Goal: Navigation & Orientation: Find specific page/section

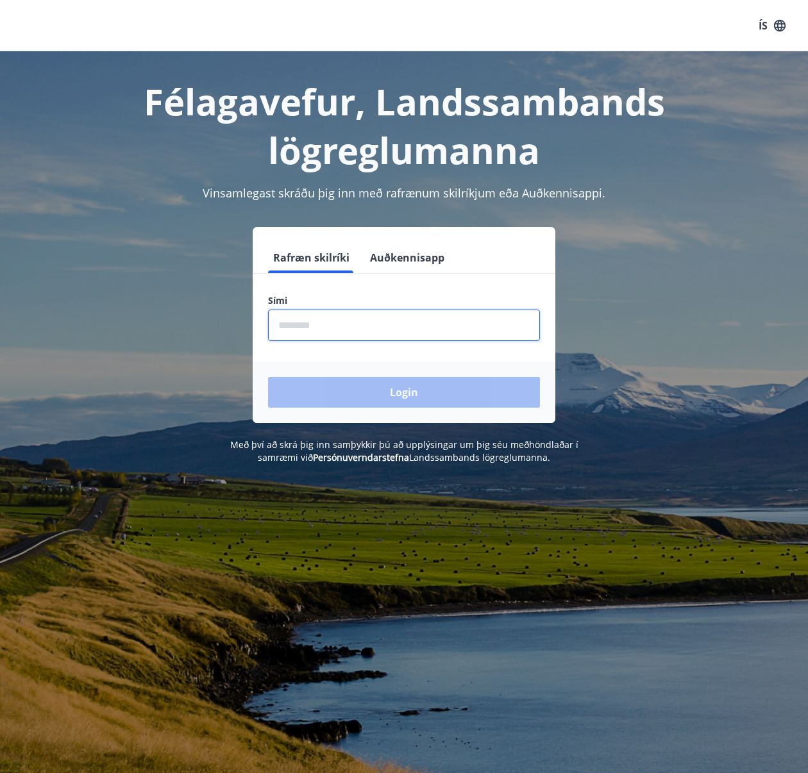
click at [437, 332] on input "phone" at bounding box center [404, 325] width 272 height 31
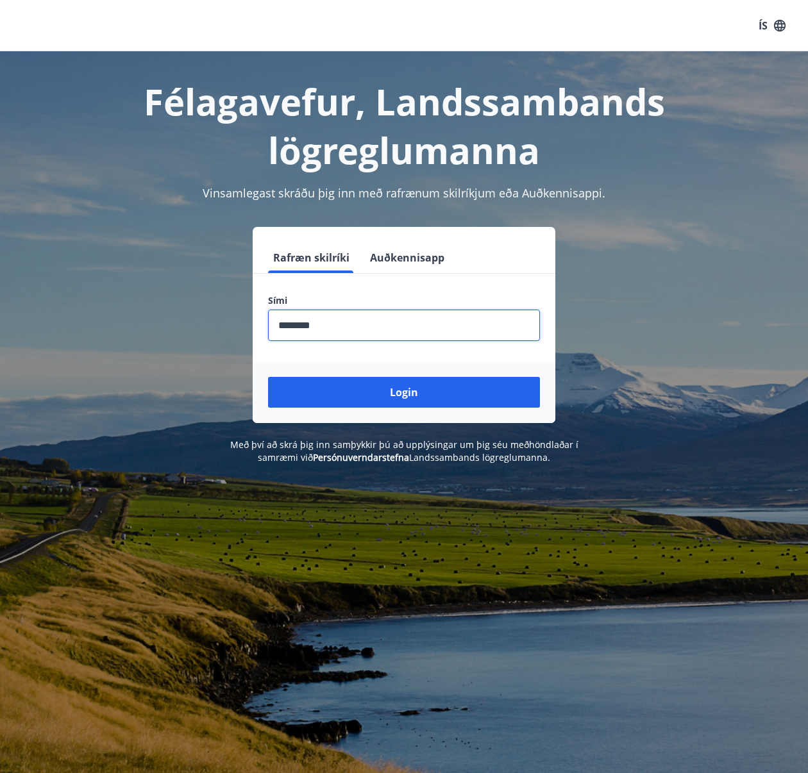
type input "********"
click at [404, 392] on button "Login" at bounding box center [404, 392] width 272 height 31
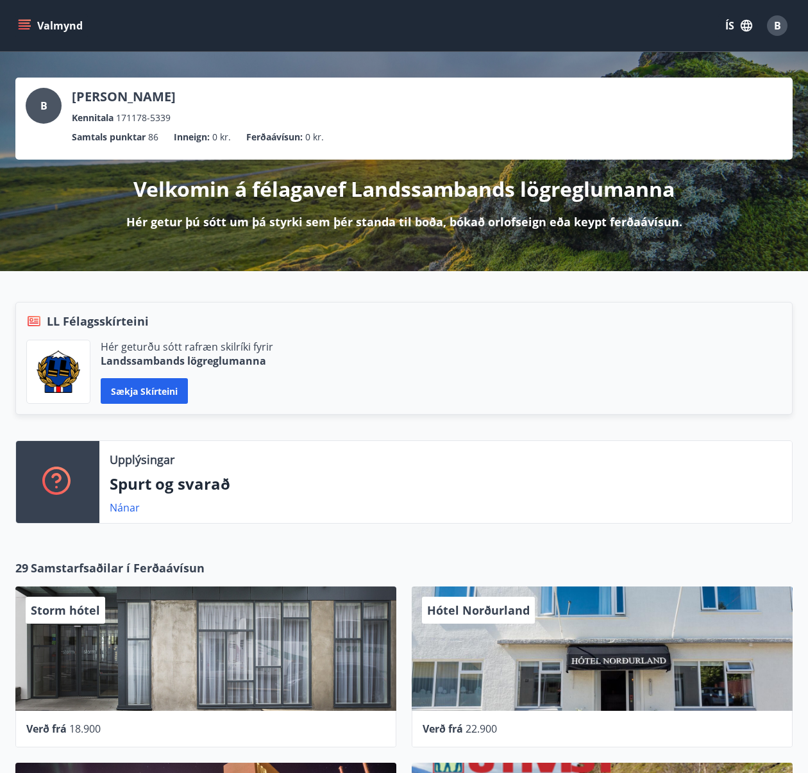
click at [49, 29] on button "Valmynd" at bounding box center [51, 25] width 72 height 23
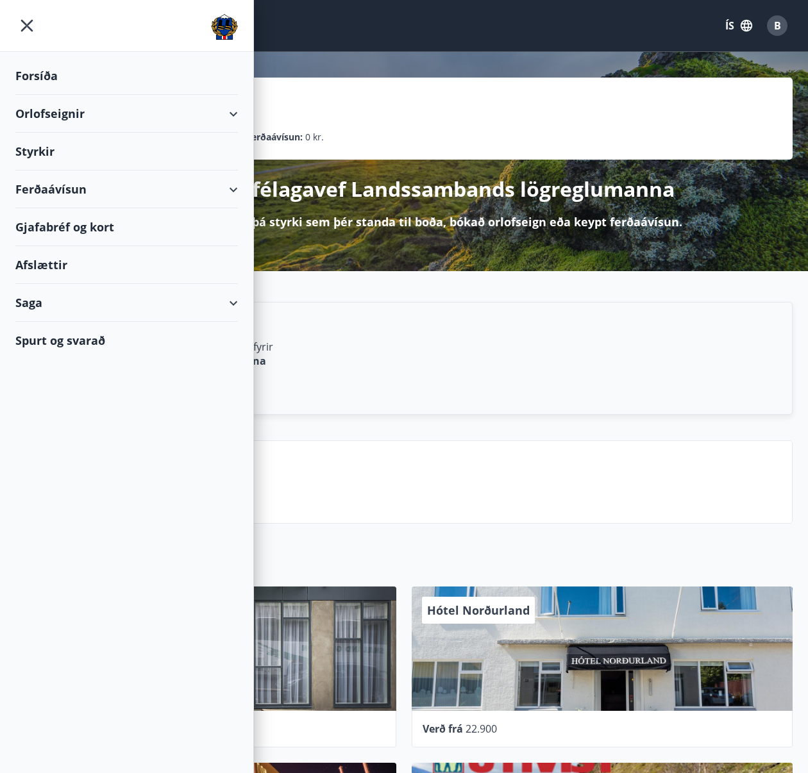
click at [212, 24] on img at bounding box center [224, 27] width 27 height 26
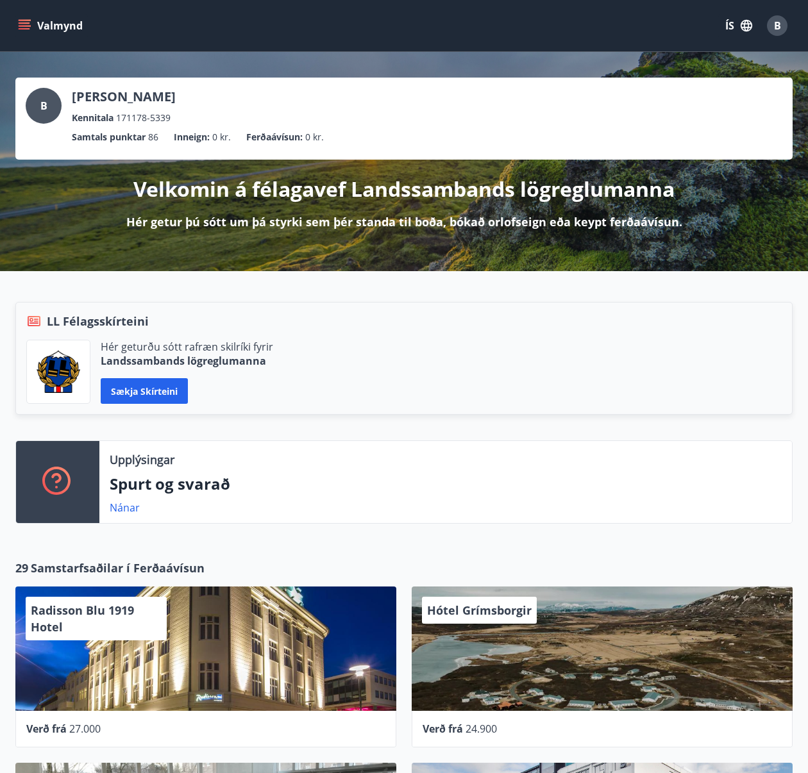
click at [29, 27] on icon "menu" at bounding box center [24, 25] width 13 height 13
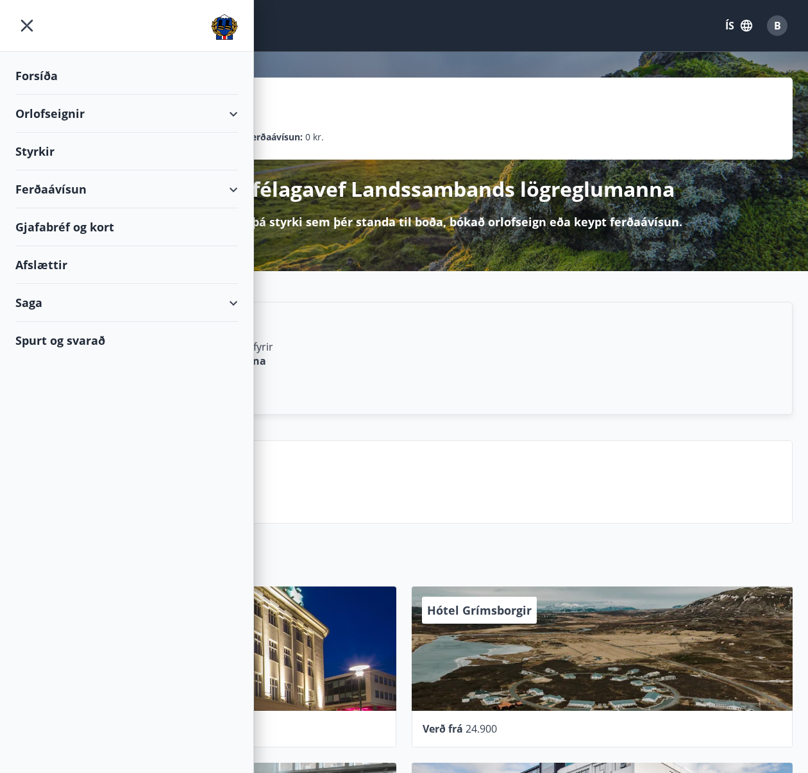
click at [87, 117] on div "Orlofseignir" at bounding box center [126, 114] width 223 height 38
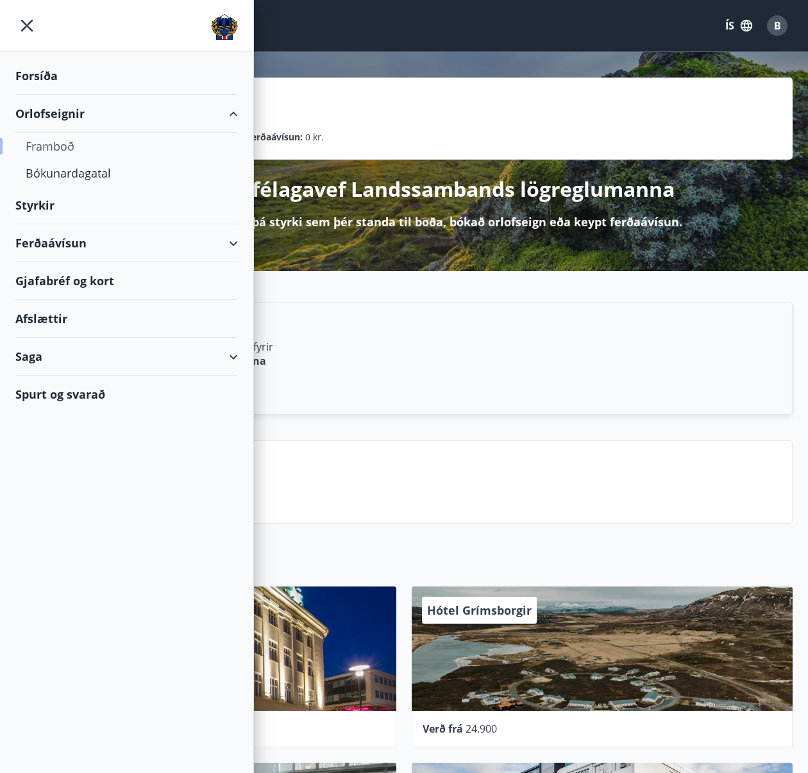
click at [72, 143] on div "Framboð" at bounding box center [127, 146] width 202 height 27
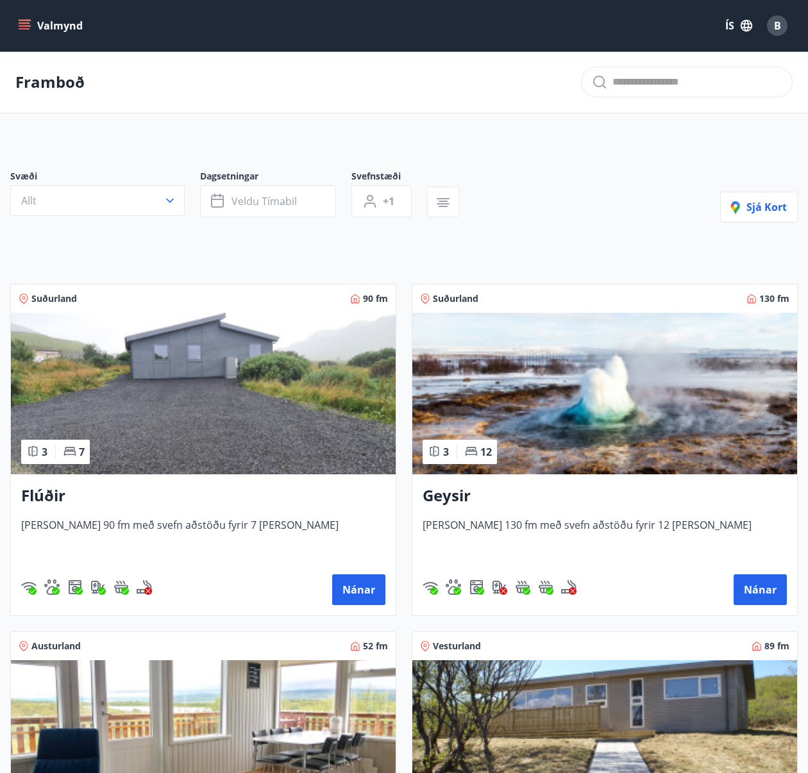
click at [37, 24] on button "Valmynd" at bounding box center [51, 25] width 72 height 23
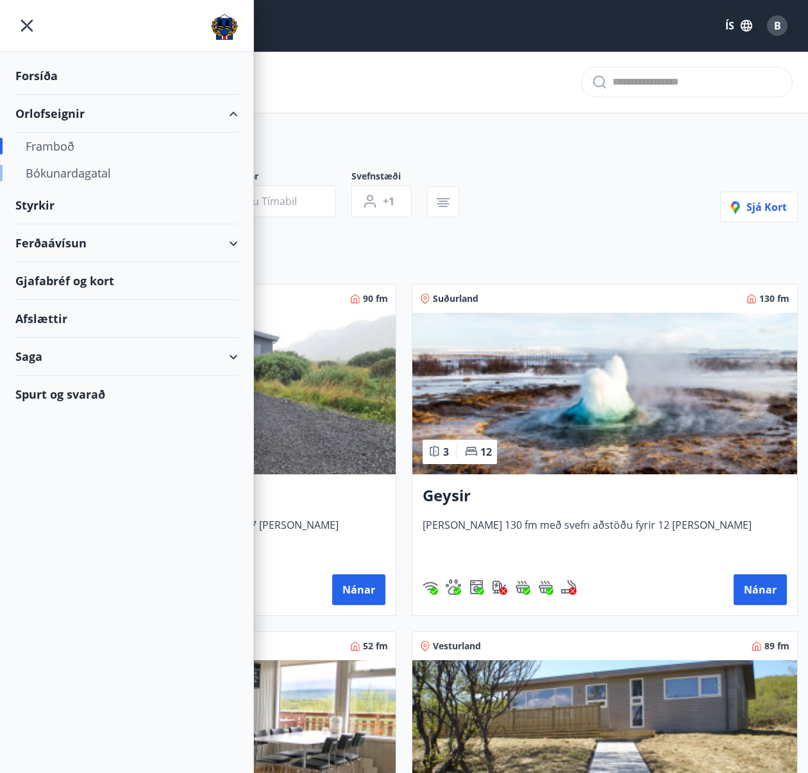
click at [78, 168] on div "Bókunardagatal" at bounding box center [127, 173] width 202 height 27
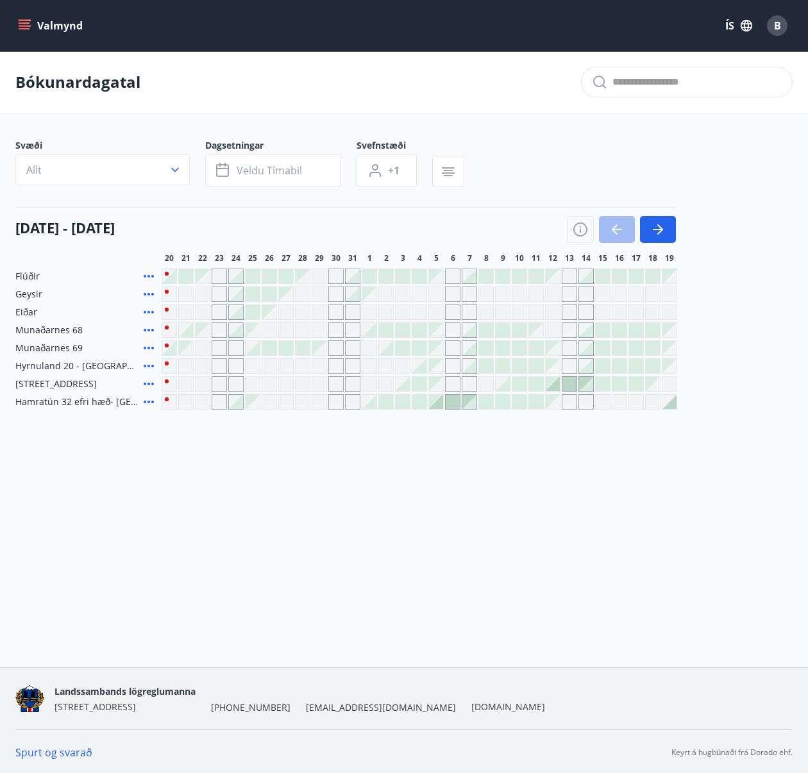
click at [257, 351] on div at bounding box center [253, 348] width 14 height 14
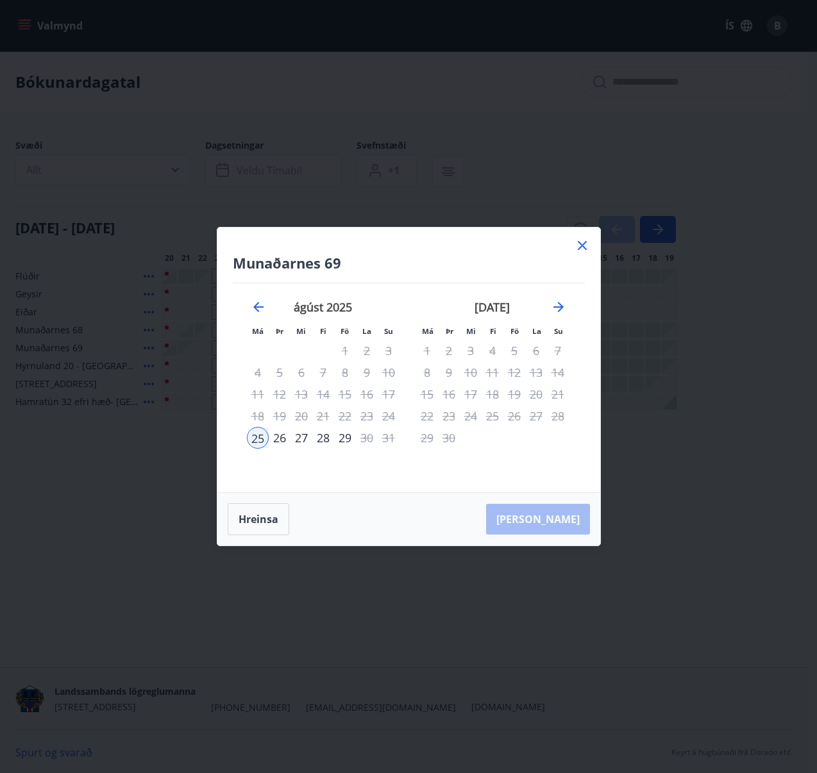
click at [584, 240] on icon at bounding box center [582, 245] width 15 height 15
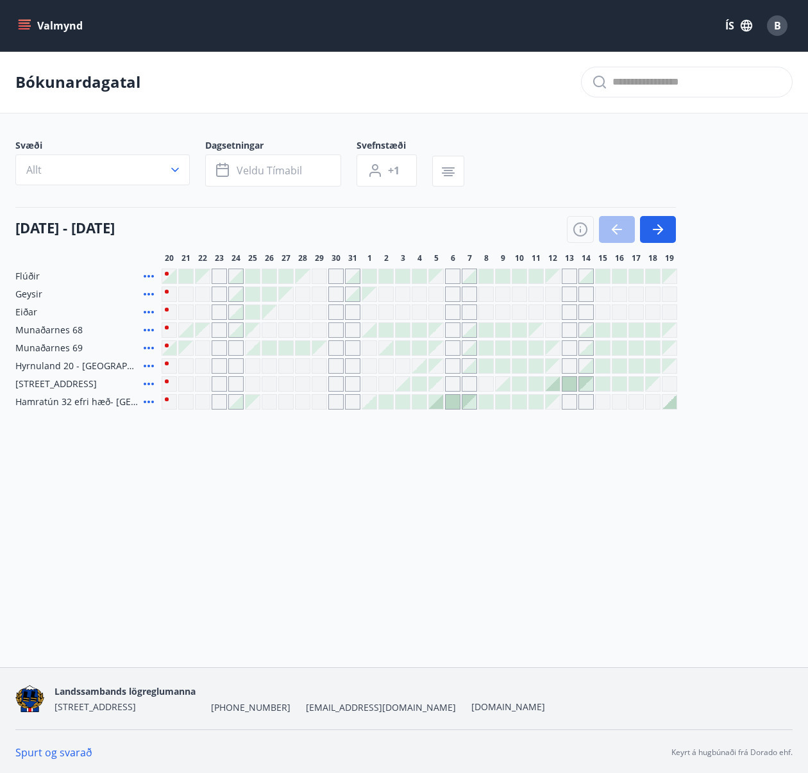
click at [438, 407] on div at bounding box center [436, 402] width 14 height 14
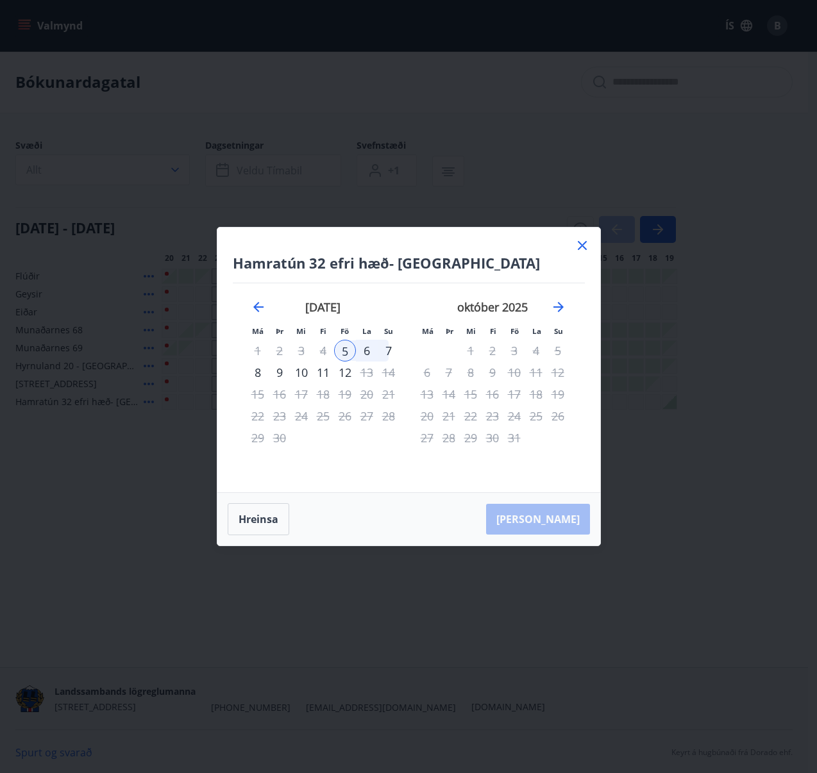
click at [584, 243] on icon at bounding box center [582, 245] width 15 height 15
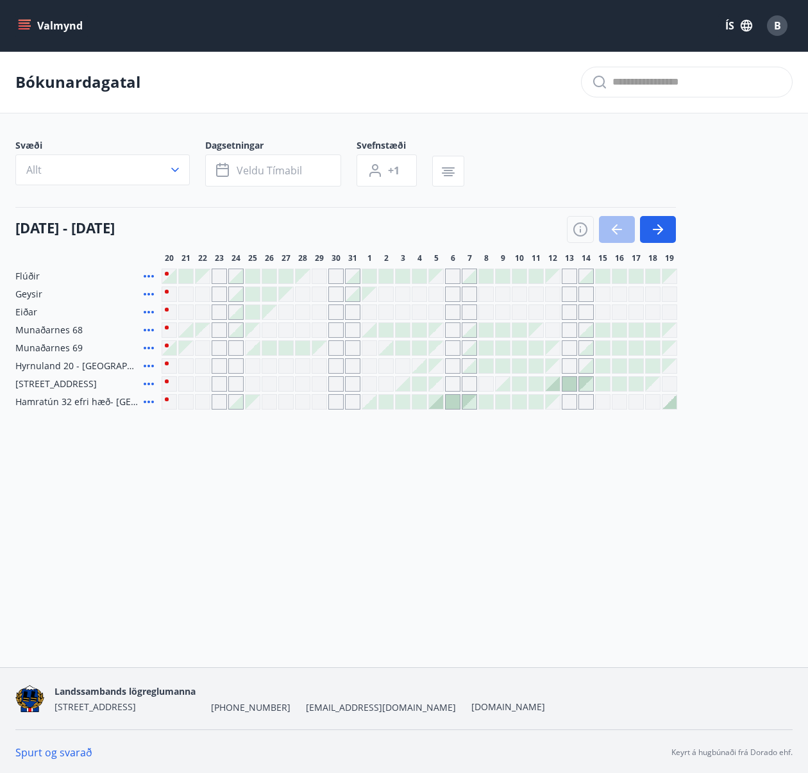
click at [56, 20] on button "Valmynd" at bounding box center [51, 25] width 72 height 23
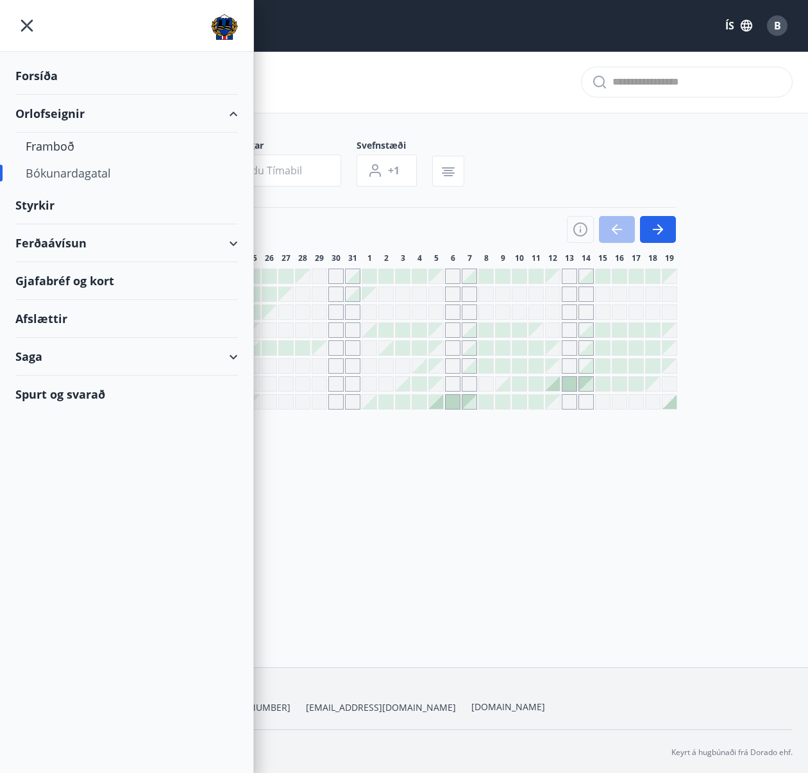
click at [91, 324] on div "Afslættir" at bounding box center [126, 319] width 223 height 38
